Goal: Transaction & Acquisition: Purchase product/service

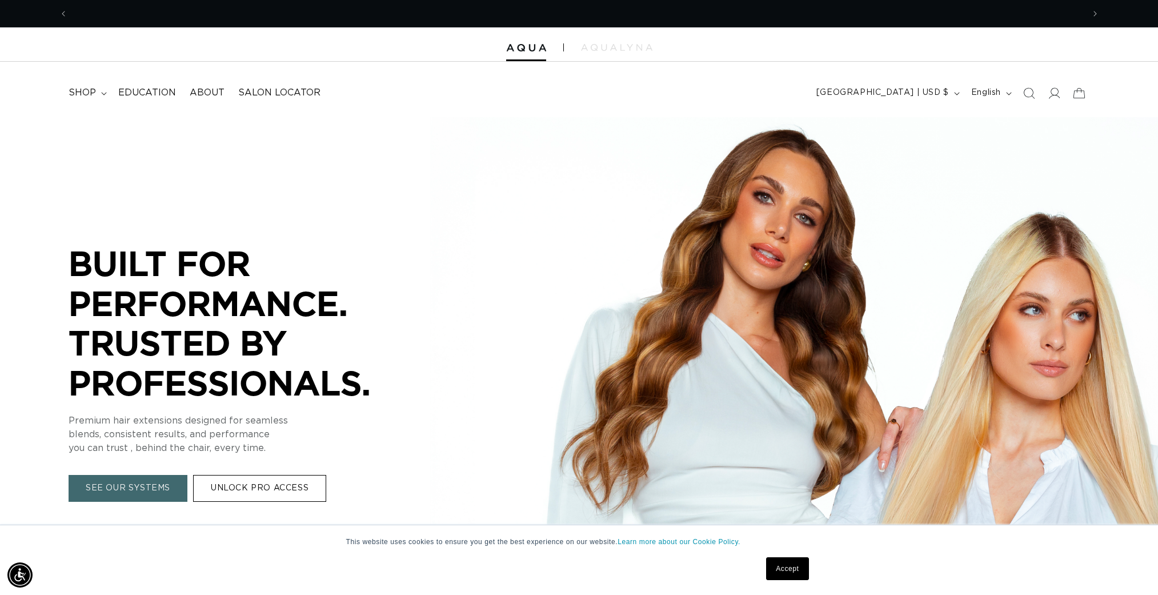
scroll to position [0, 1016]
click at [92, 91] on span "shop" at bounding box center [82, 93] width 27 height 12
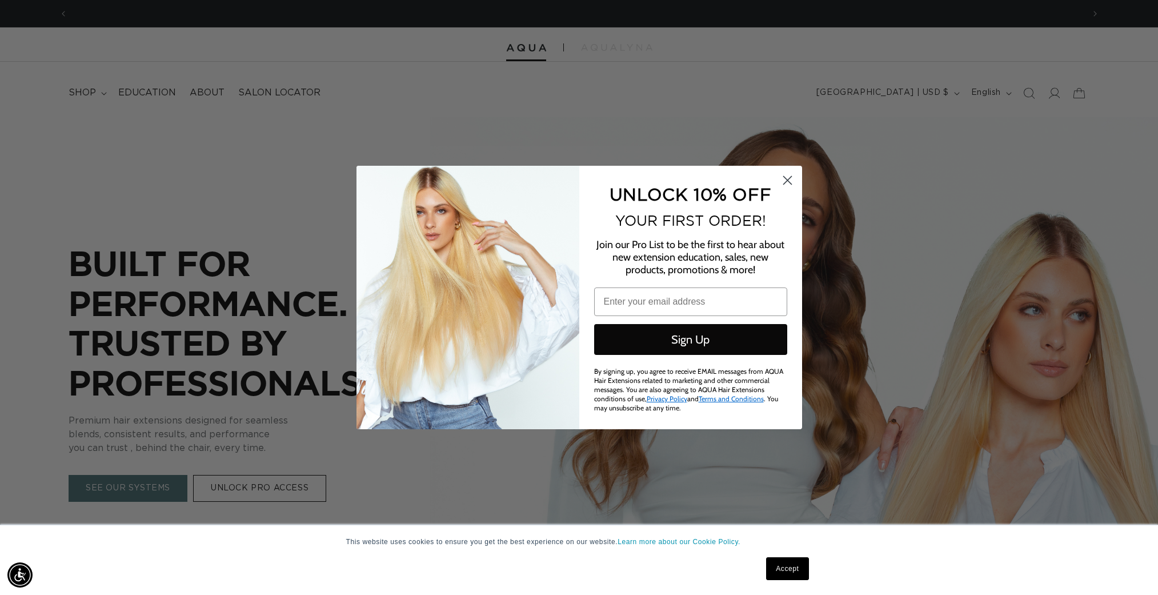
drag, startPoint x: 784, startPoint y: 182, endPoint x: 600, endPoint y: 159, distance: 185.4
click at [784, 182] on circle "Close dialog" at bounding box center [786, 180] width 19 height 19
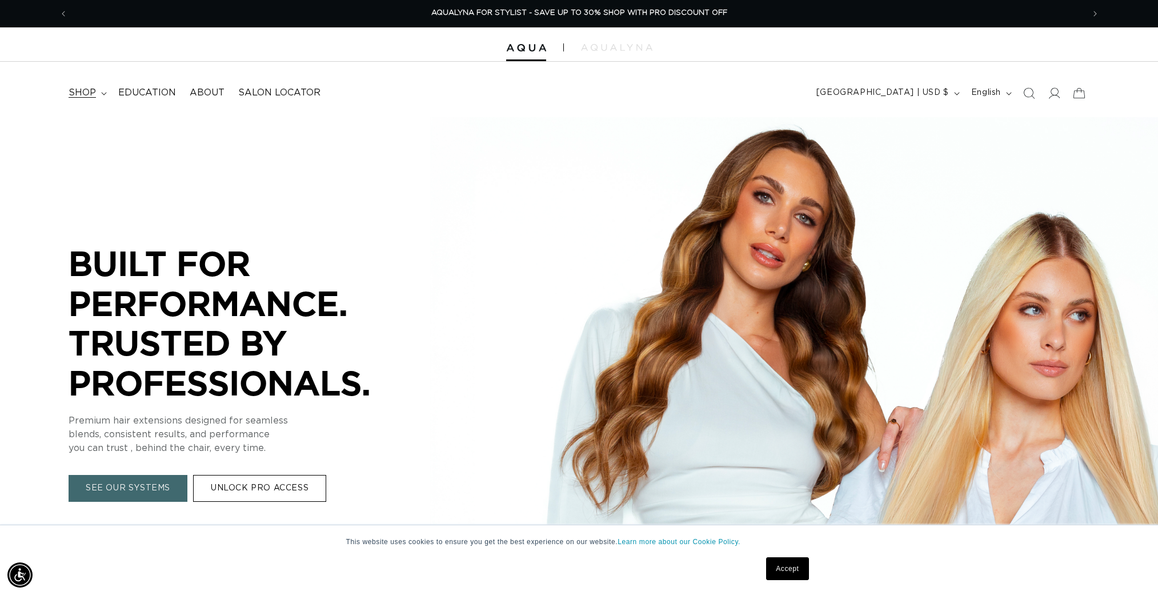
click at [102, 93] on icon at bounding box center [104, 93] width 6 height 3
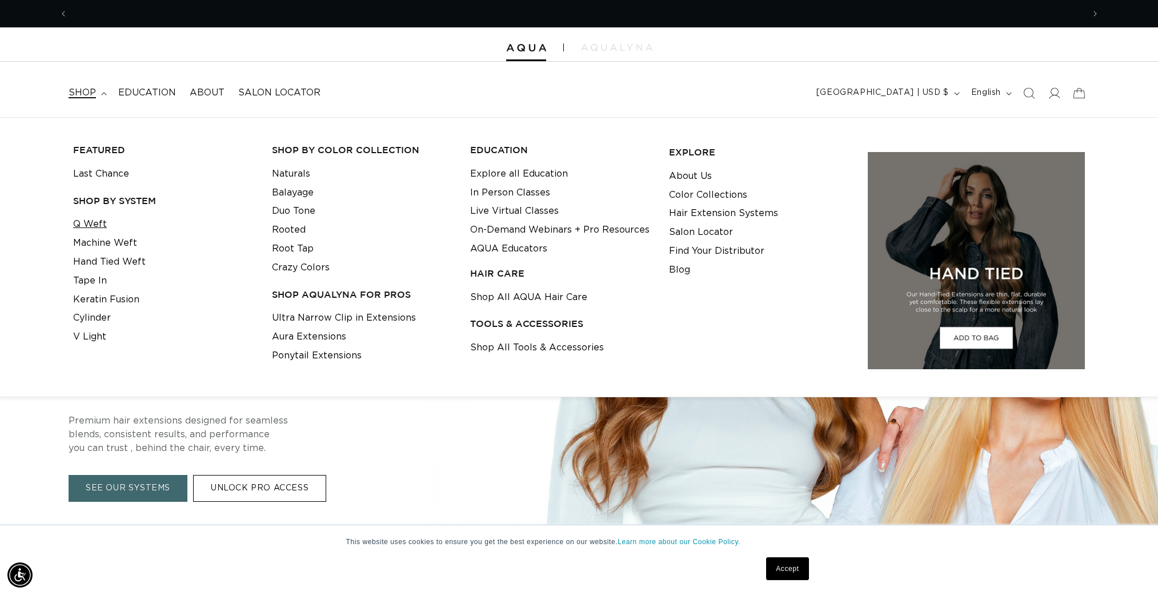
click at [98, 223] on link "Q Weft" at bounding box center [90, 224] width 34 height 19
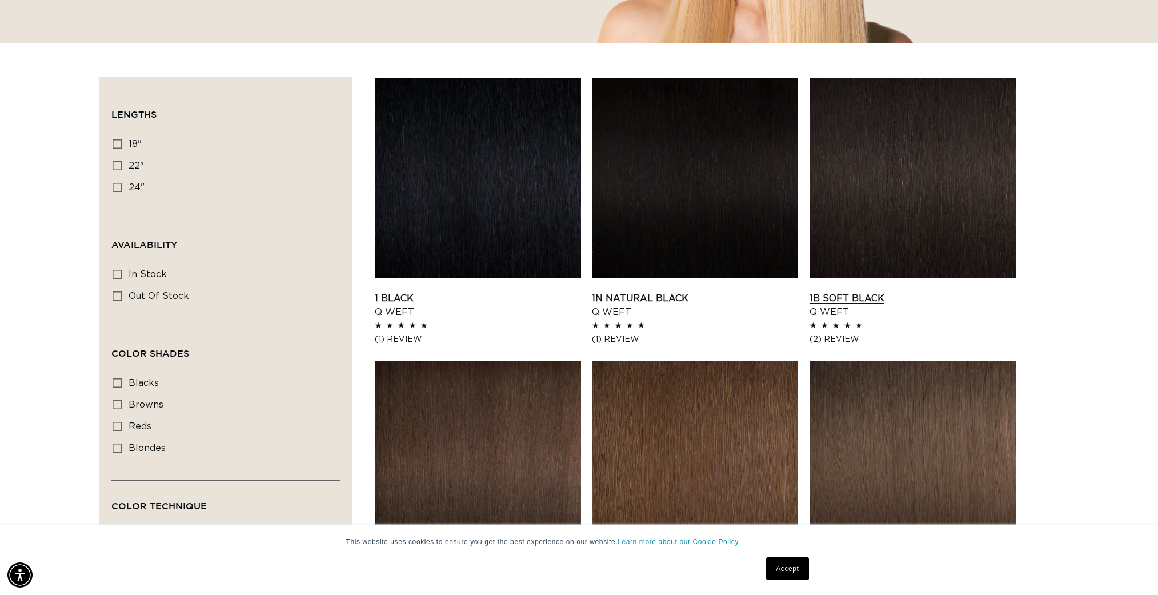
scroll to position [343, 0]
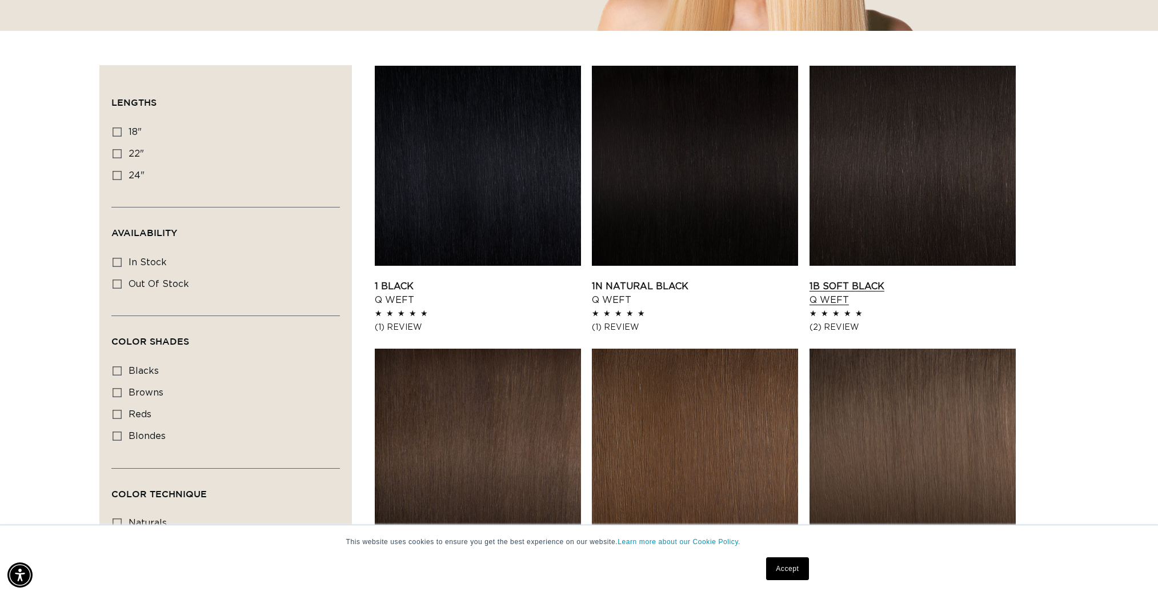
click at [900, 279] on link "1B Soft Black Q Weft" at bounding box center [912, 292] width 206 height 27
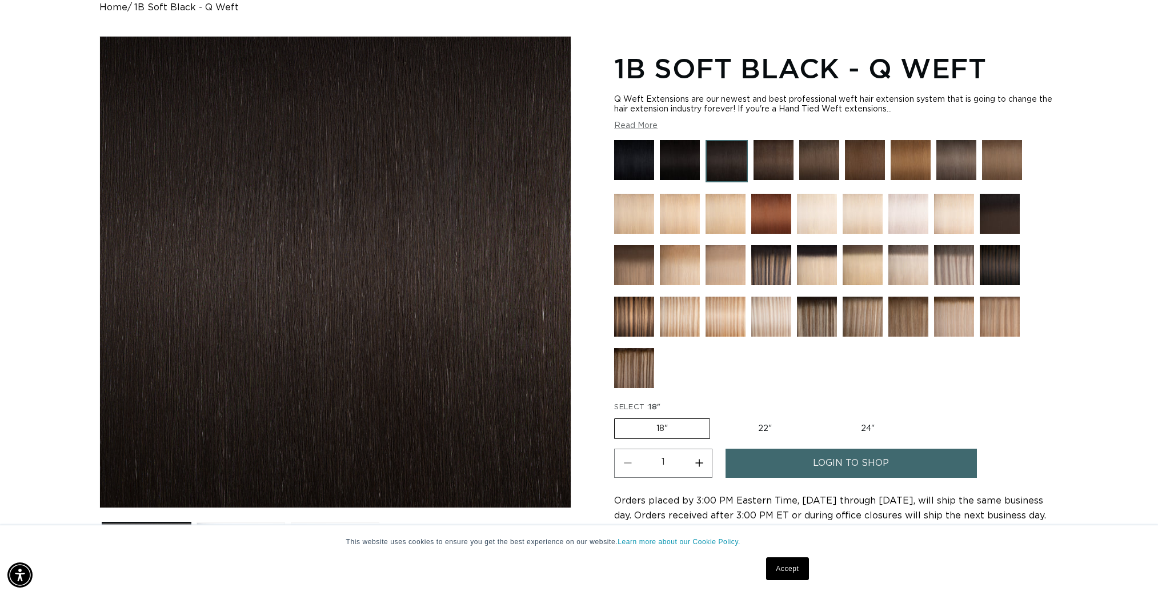
scroll to position [138, 0]
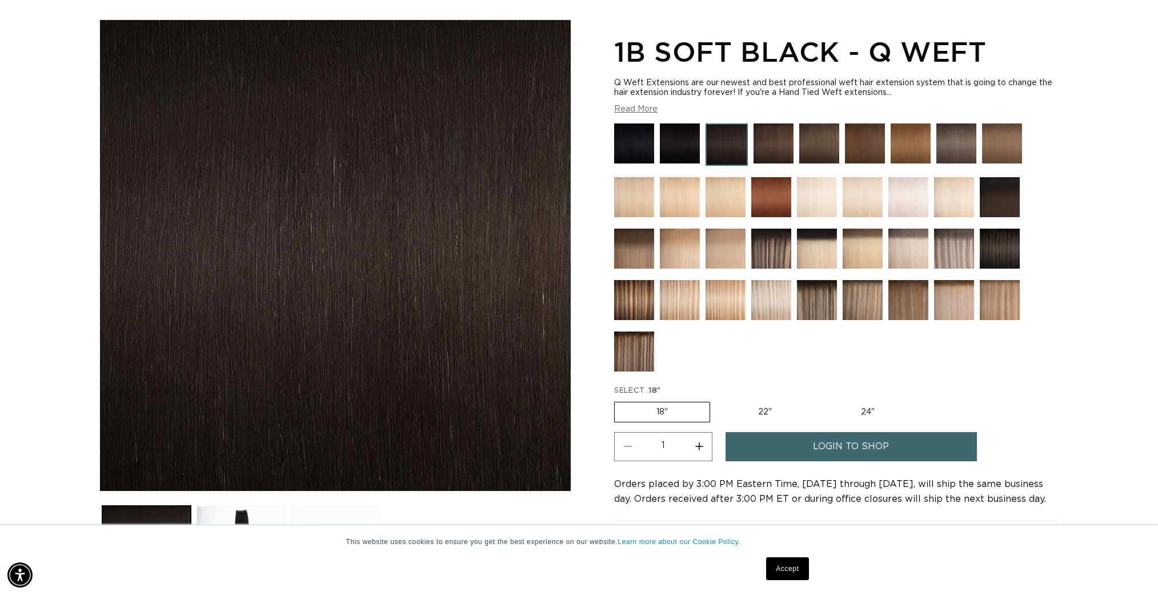
click at [700, 446] on button "Increase quantity for 1B Soft Black - Q Weft" at bounding box center [699, 446] width 26 height 29
type input "3"
click at [764, 444] on link "login to shop" at bounding box center [850, 446] width 251 height 29
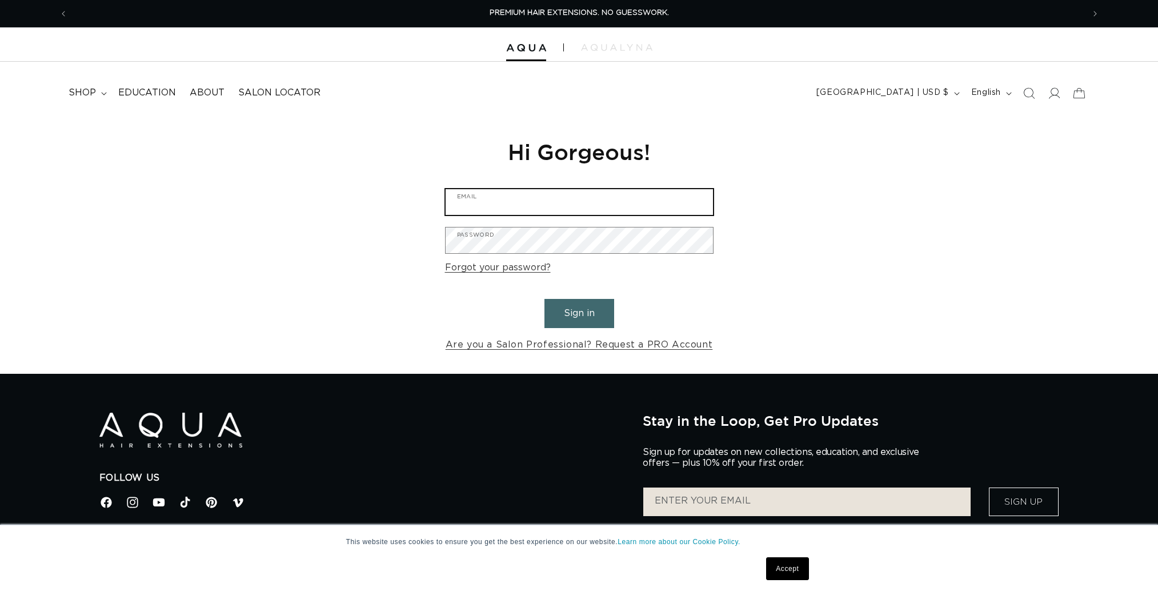
drag, startPoint x: 528, startPoint y: 202, endPoint x: 536, endPoint y: 214, distance: 13.9
click at [528, 202] on input "Email" at bounding box center [579, 202] width 267 height 26
type input "bcyartistry@gmail.com"
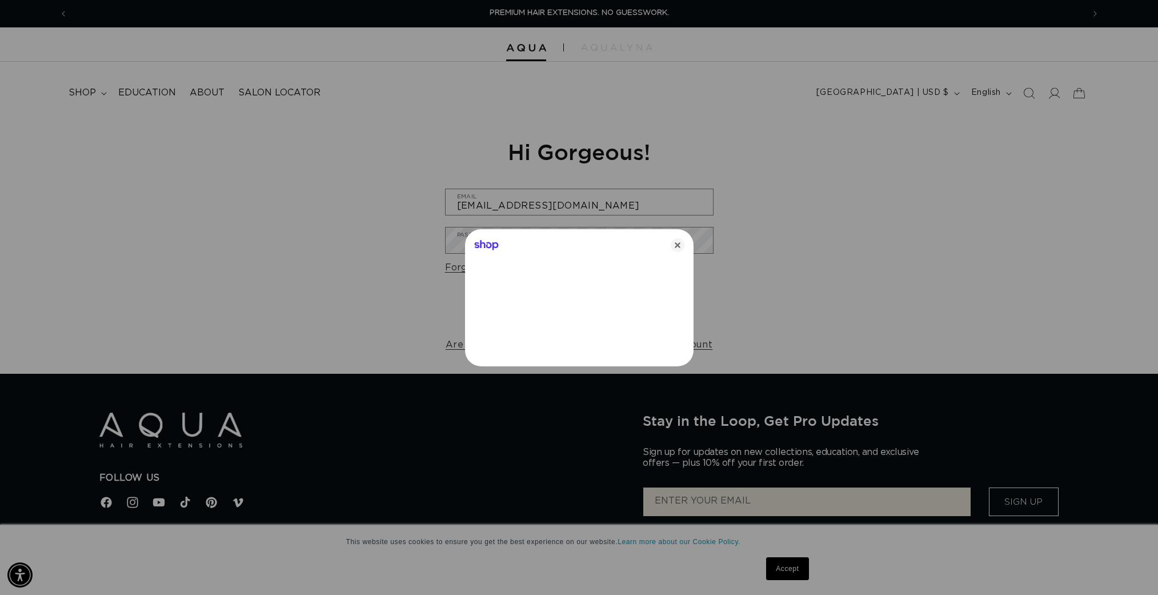
click at [559, 236] on div "Shop" at bounding box center [579, 242] width 228 height 27
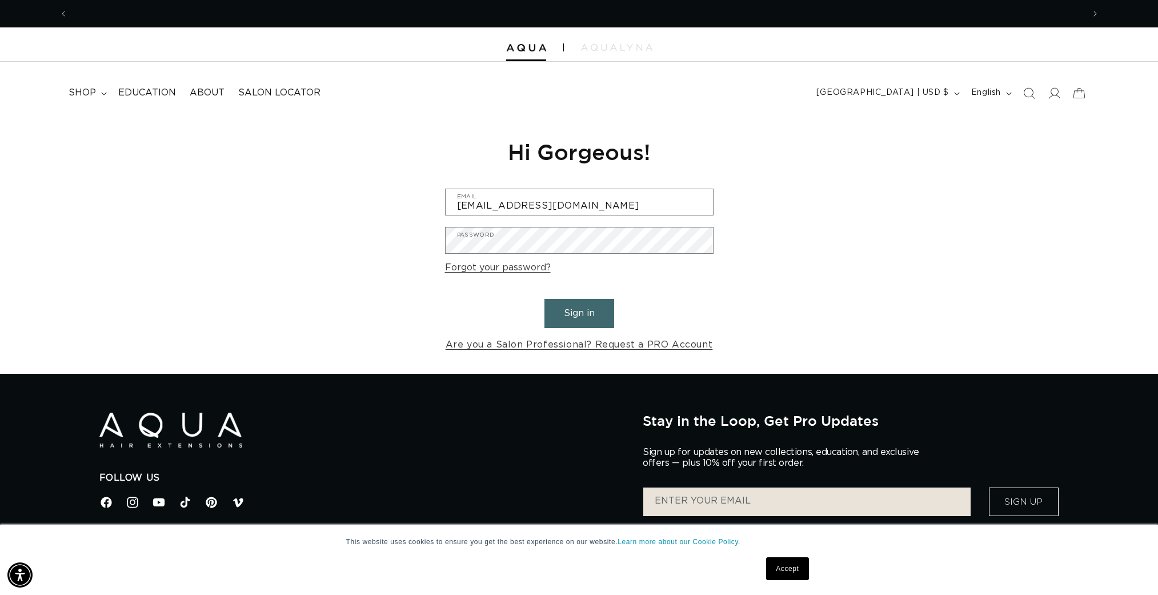
scroll to position [0, 1016]
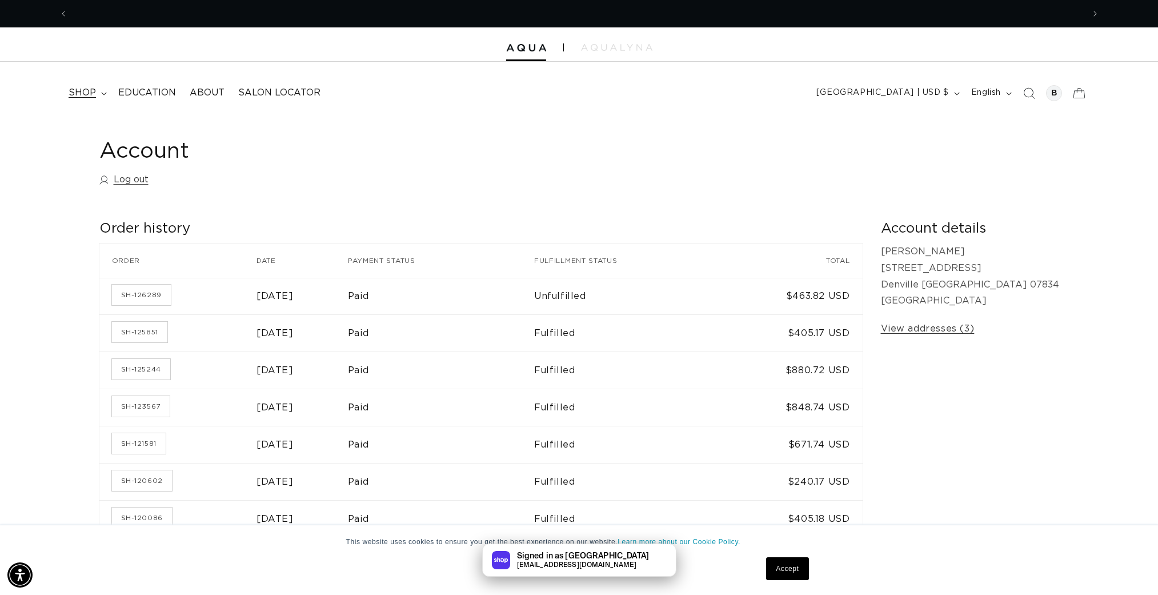
click at [93, 90] on span "shop" at bounding box center [82, 93] width 27 height 12
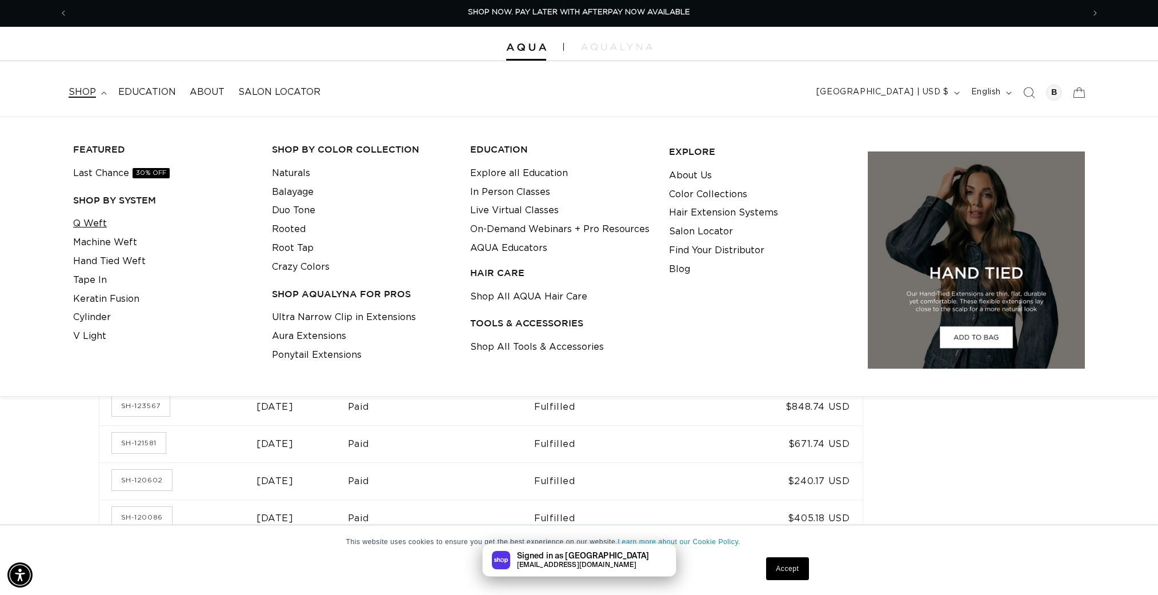
click at [98, 225] on link "Q Weft" at bounding box center [90, 223] width 34 height 19
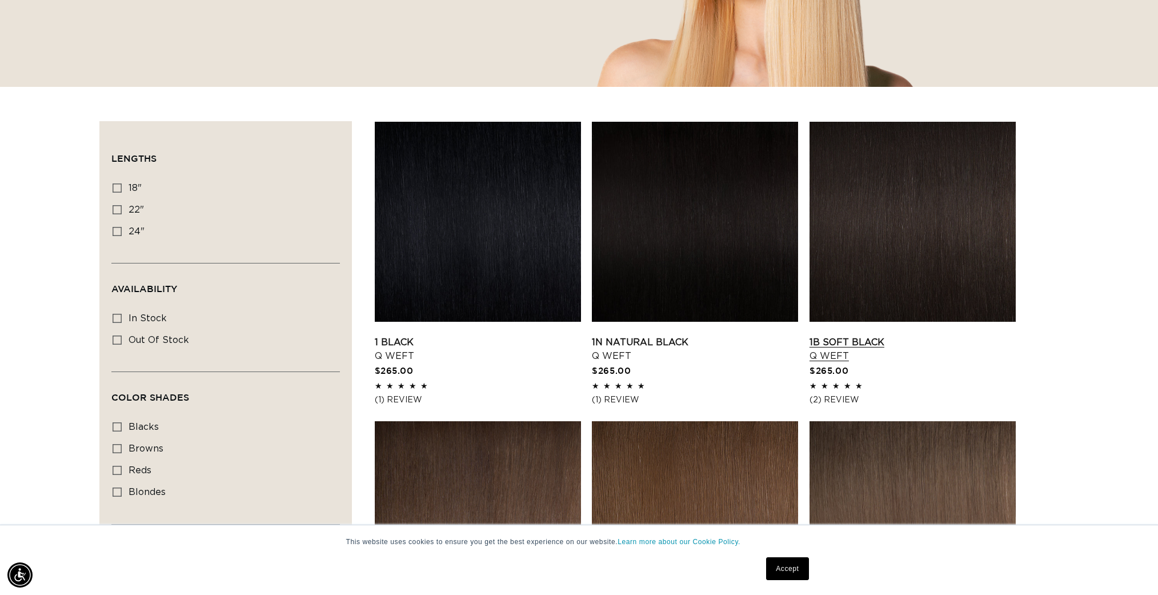
scroll to position [292, 0]
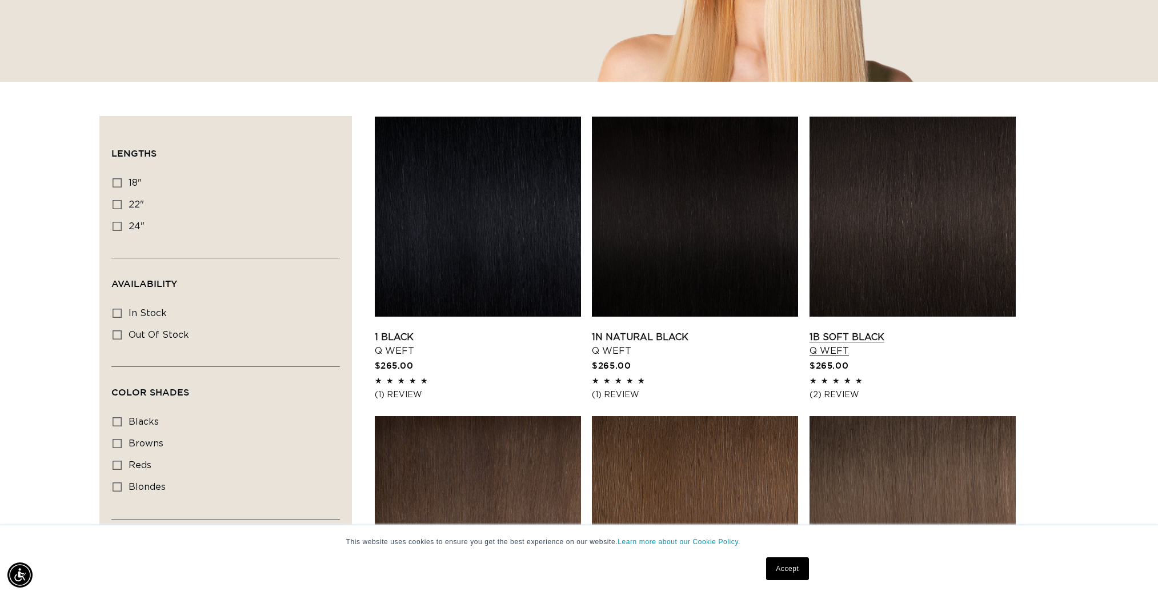
click at [855, 330] on link "1B Soft Black Q Weft" at bounding box center [912, 343] width 206 height 27
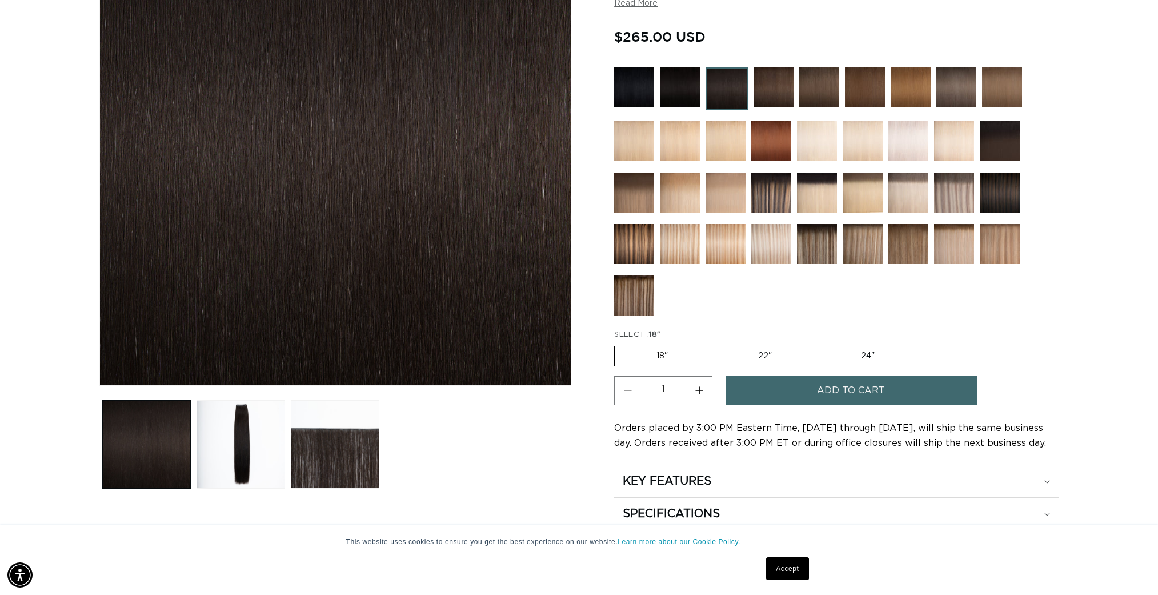
scroll to position [246, 0]
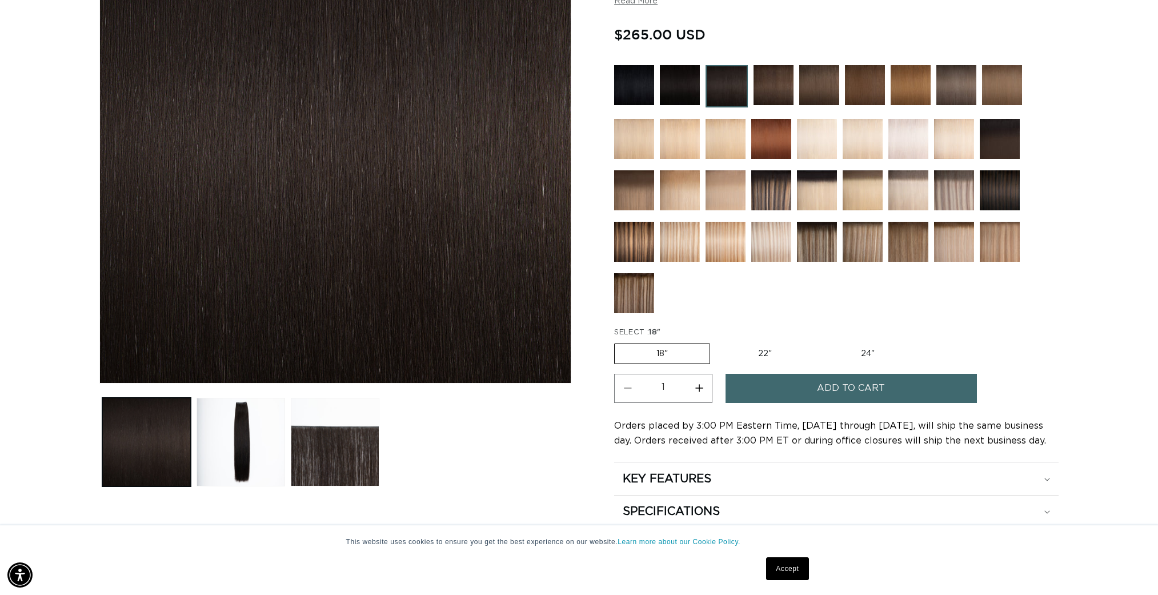
click at [700, 391] on button "Increase quantity for 1B Soft Black - Q Weft" at bounding box center [699, 388] width 26 height 29
click at [701, 385] on button "Increase quantity for 1B Soft Black - Q Weft" at bounding box center [699, 388] width 26 height 29
type input "3"
click at [771, 384] on button "Add to cart" at bounding box center [850, 388] width 251 height 29
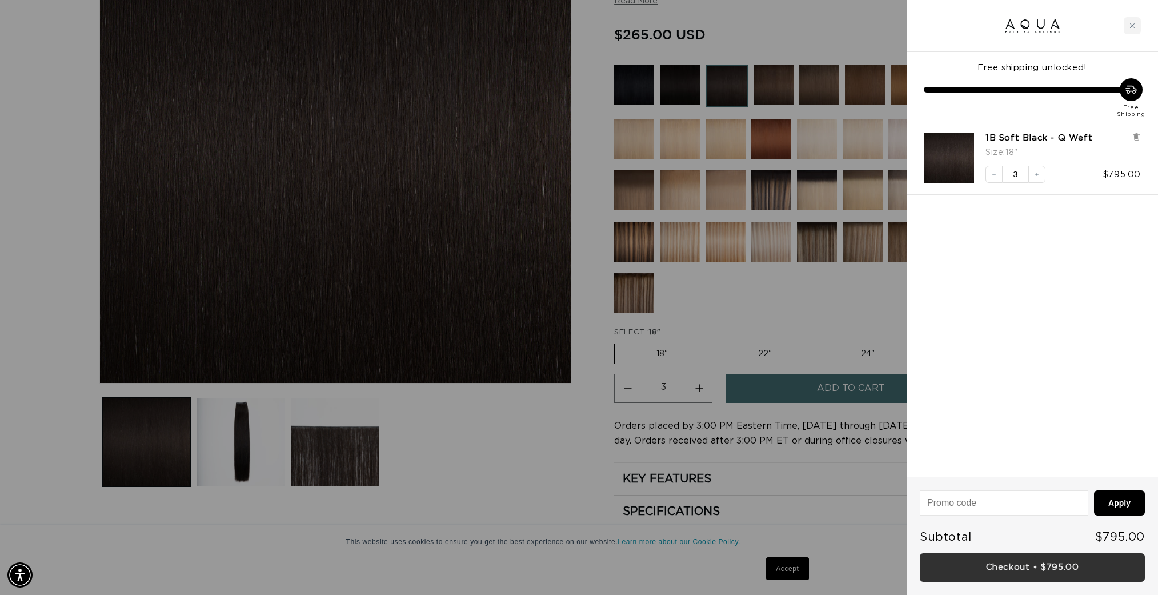
click at [1062, 569] on link "Checkout • $795.00" at bounding box center [1032, 567] width 225 height 29
